Goal: Information Seeking & Learning: Learn about a topic

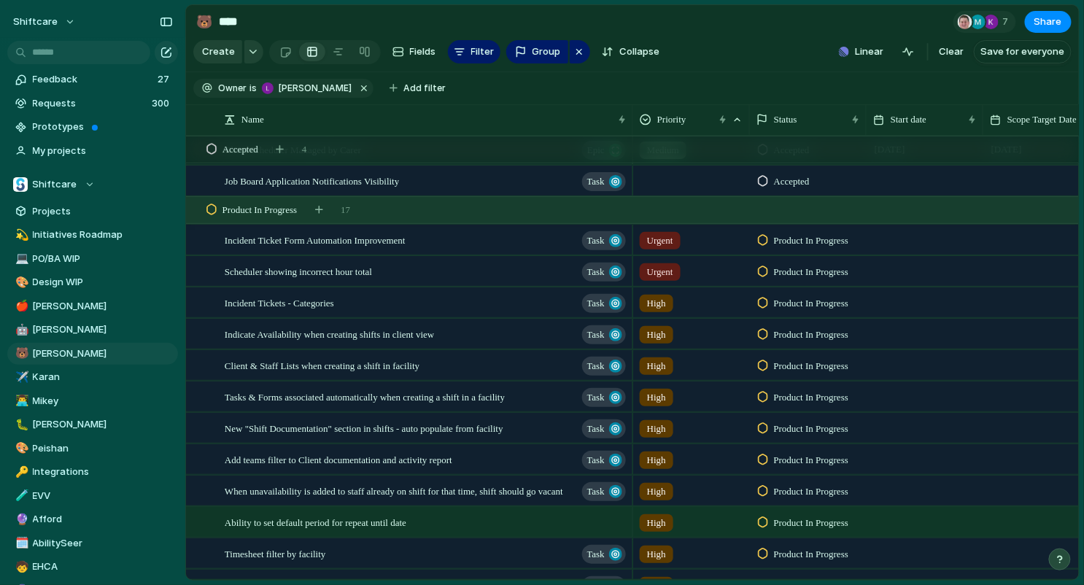
scroll to position [738, 0]
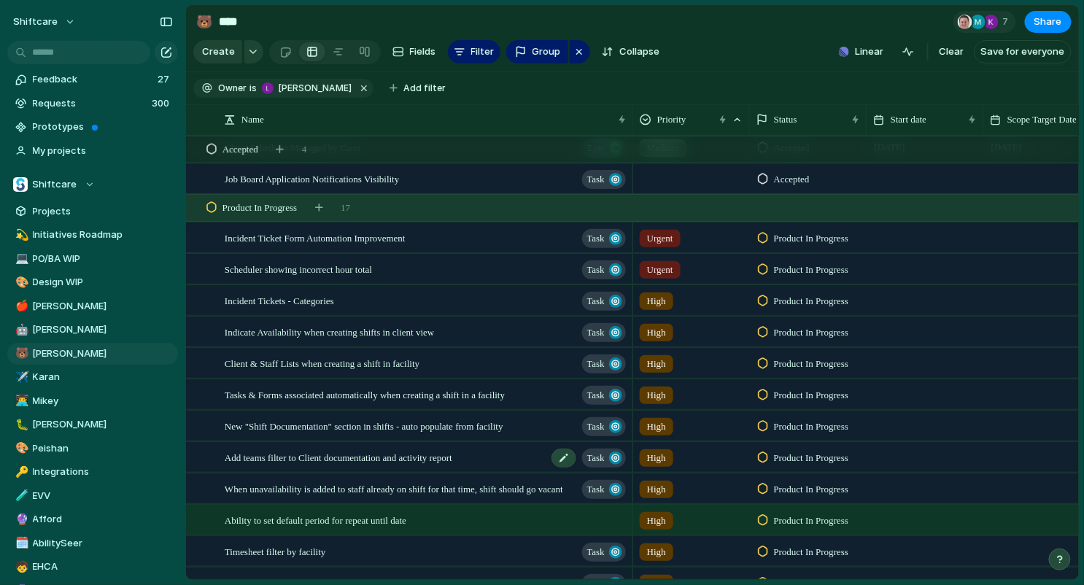
click at [381, 464] on div "Add teams filter to Client documentation and activity report Task" at bounding box center [426, 458] width 403 height 30
